Goal: Check status: Check status

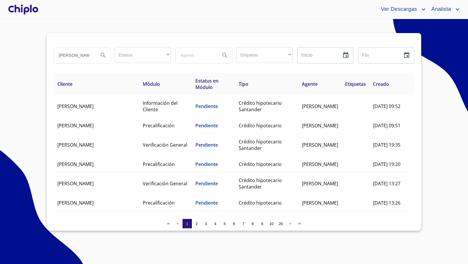
type input "melissa"
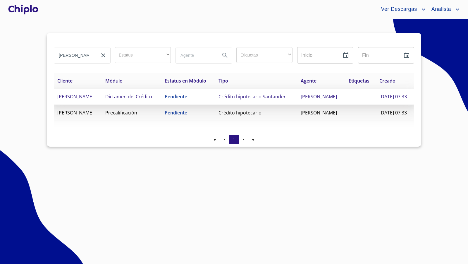
click at [158, 105] on td "Dictamen del Crédito" at bounding box center [132, 97] width 60 height 16
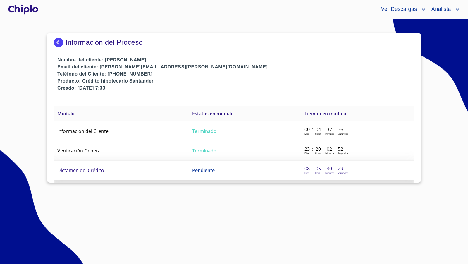
click at [92, 170] on span "Dictamen del Crédito" at bounding box center [80, 170] width 47 height 6
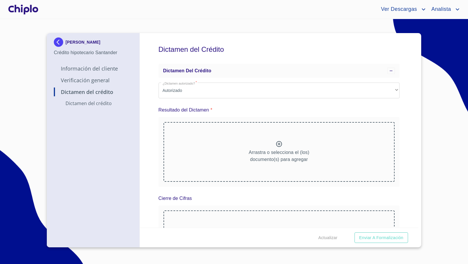
click at [101, 80] on p "Verificación General" at bounding box center [93, 80] width 79 height 7
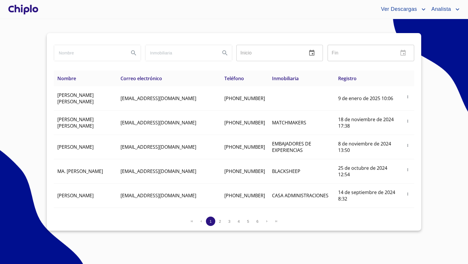
click at [34, 11] on div at bounding box center [23, 9] width 32 height 19
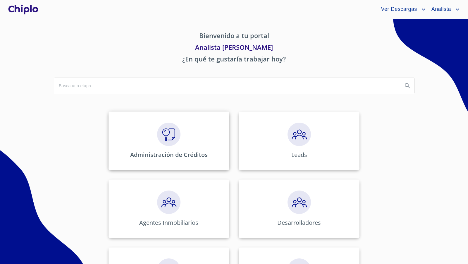
click at [173, 131] on img at bounding box center [168, 134] width 23 height 23
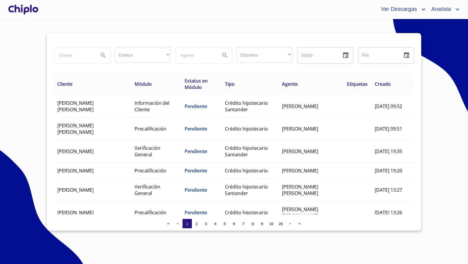
click at [72, 56] on input "search" at bounding box center [74, 55] width 40 height 16
type input "[PERSON_NAME]"
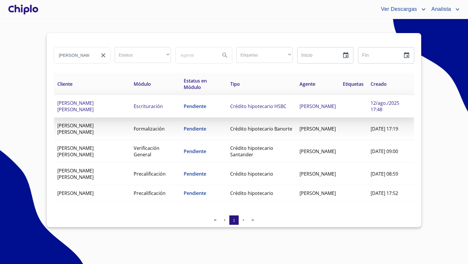
click at [214, 109] on td "Pendiente" at bounding box center [203, 106] width 46 height 23
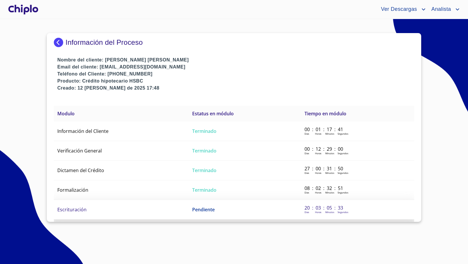
click at [130, 211] on td "Escrituración" at bounding box center [121, 210] width 135 height 20
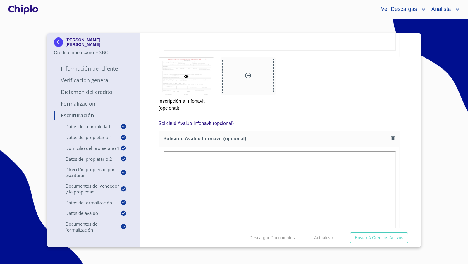
scroll to position [4066, 0]
